Goal: Find specific page/section: Find specific page/section

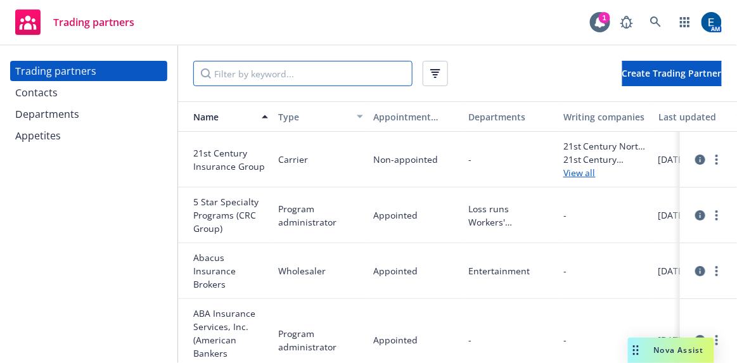
click at [290, 72] on input "Filter by keyword..." at bounding box center [302, 73] width 219 height 25
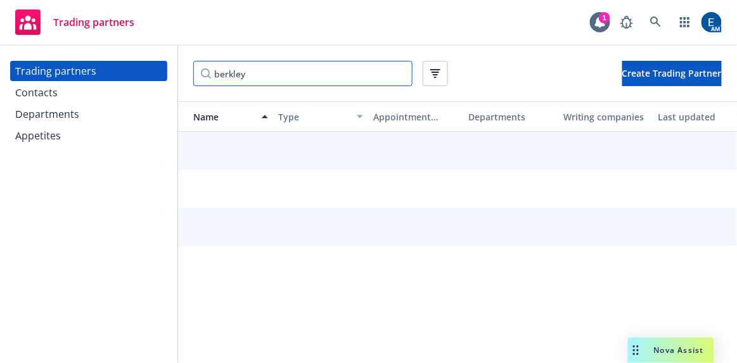
click at [217, 75] on input "berkley" at bounding box center [302, 73] width 219 height 25
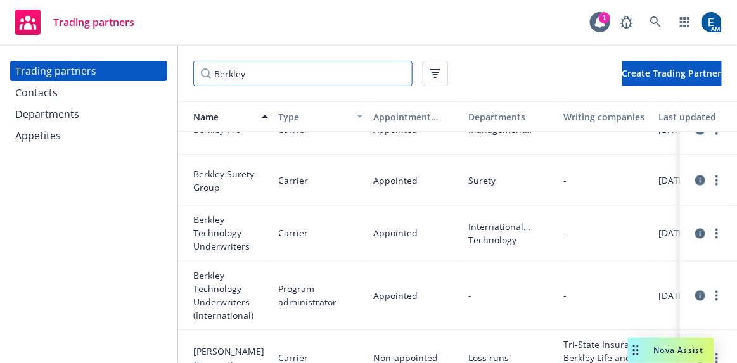
scroll to position [489, 0]
type input "Berkley"
click at [96, 248] on div "Trading partners Contacts Departments Appetites" at bounding box center [88, 204] width 177 height 317
